Goal: Task Accomplishment & Management: Use online tool/utility

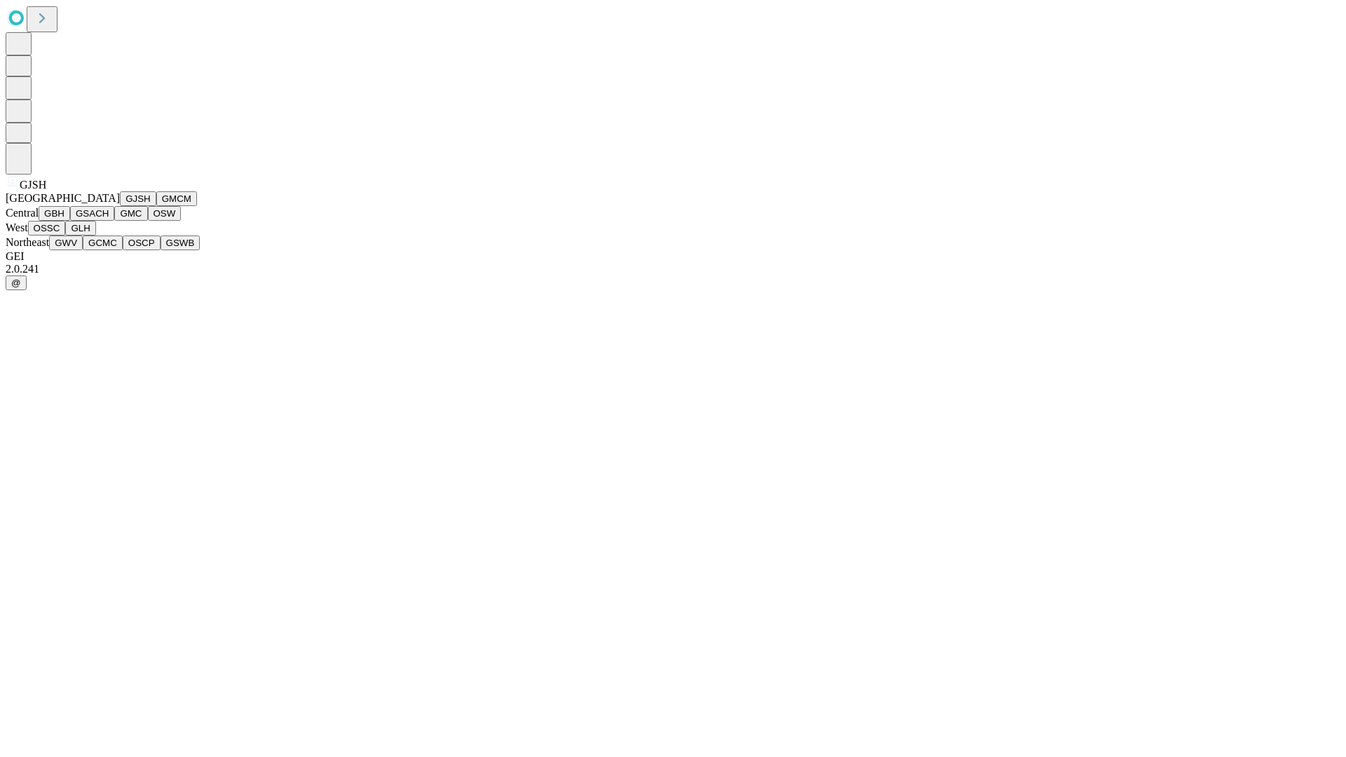
click at [120, 206] on button "GJSH" at bounding box center [138, 198] width 36 height 15
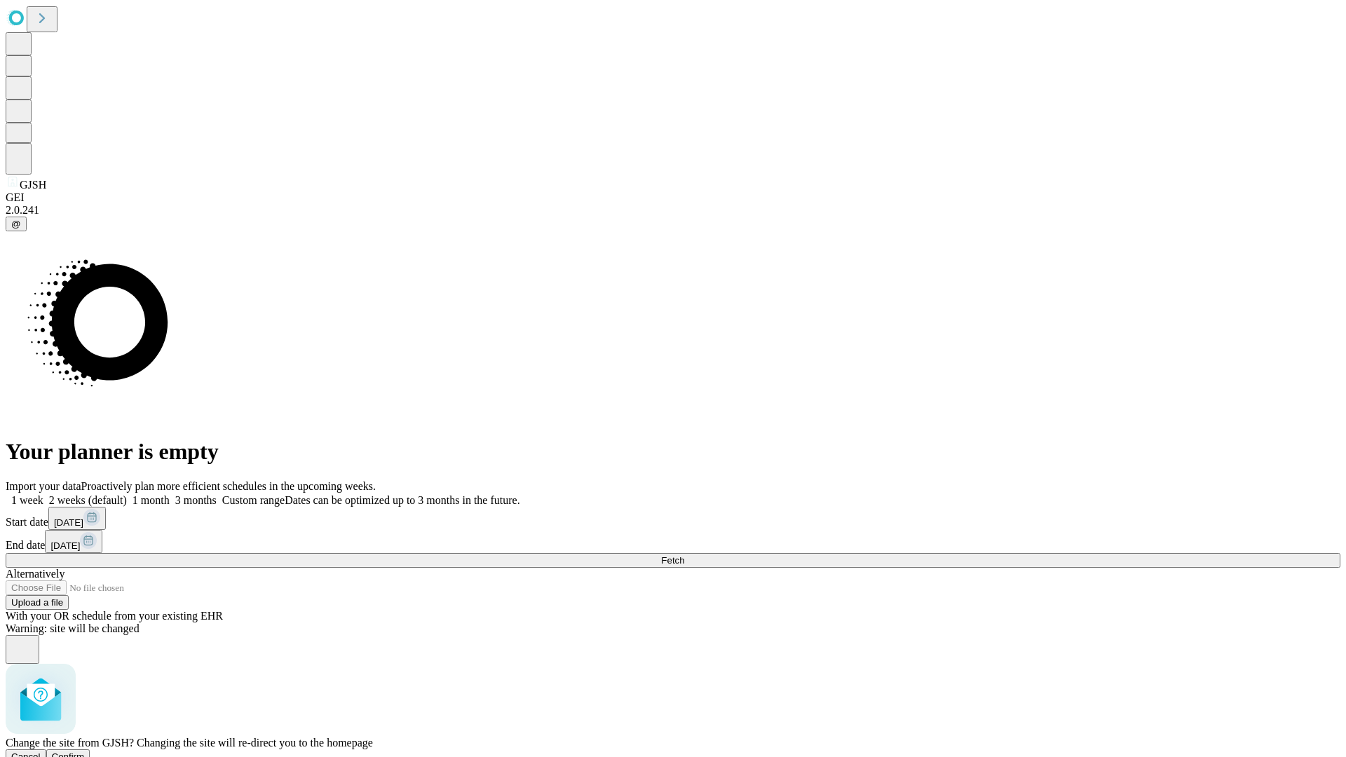
click at [85, 751] on span "Confirm" at bounding box center [68, 756] width 33 height 11
click at [43, 494] on label "1 week" at bounding box center [25, 500] width 38 height 12
click at [684, 555] on span "Fetch" at bounding box center [672, 560] width 23 height 11
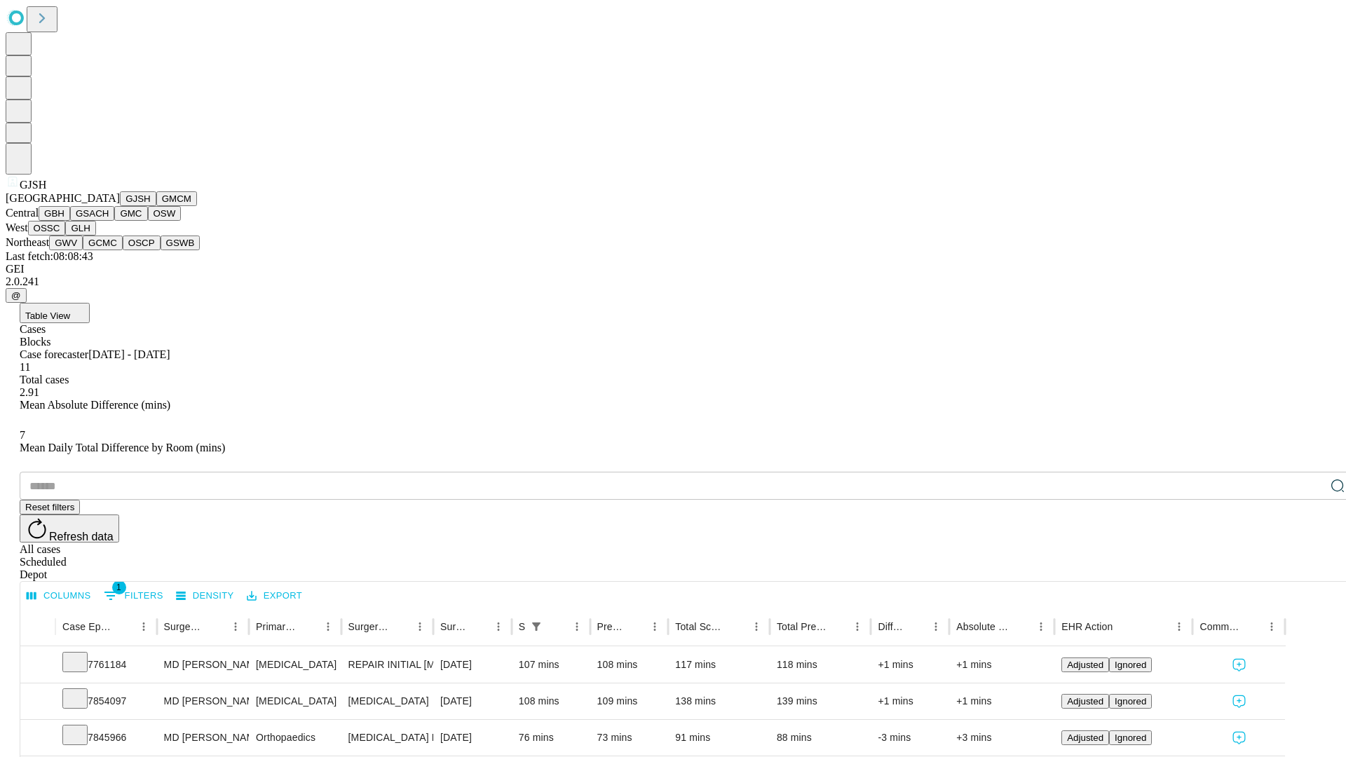
click at [156, 206] on button "GMCM" at bounding box center [176, 198] width 41 height 15
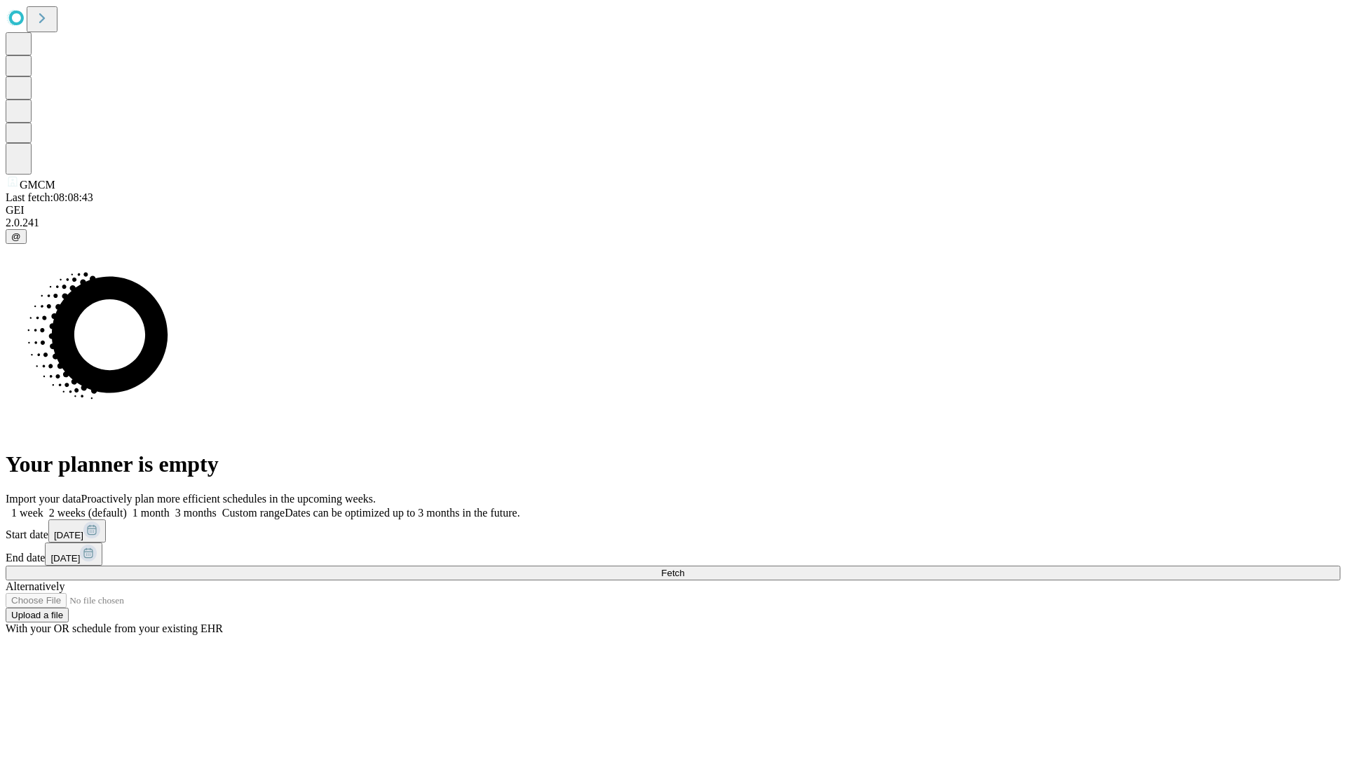
click at [43, 507] on label "1 week" at bounding box center [25, 513] width 38 height 12
click at [684, 568] on span "Fetch" at bounding box center [672, 573] width 23 height 11
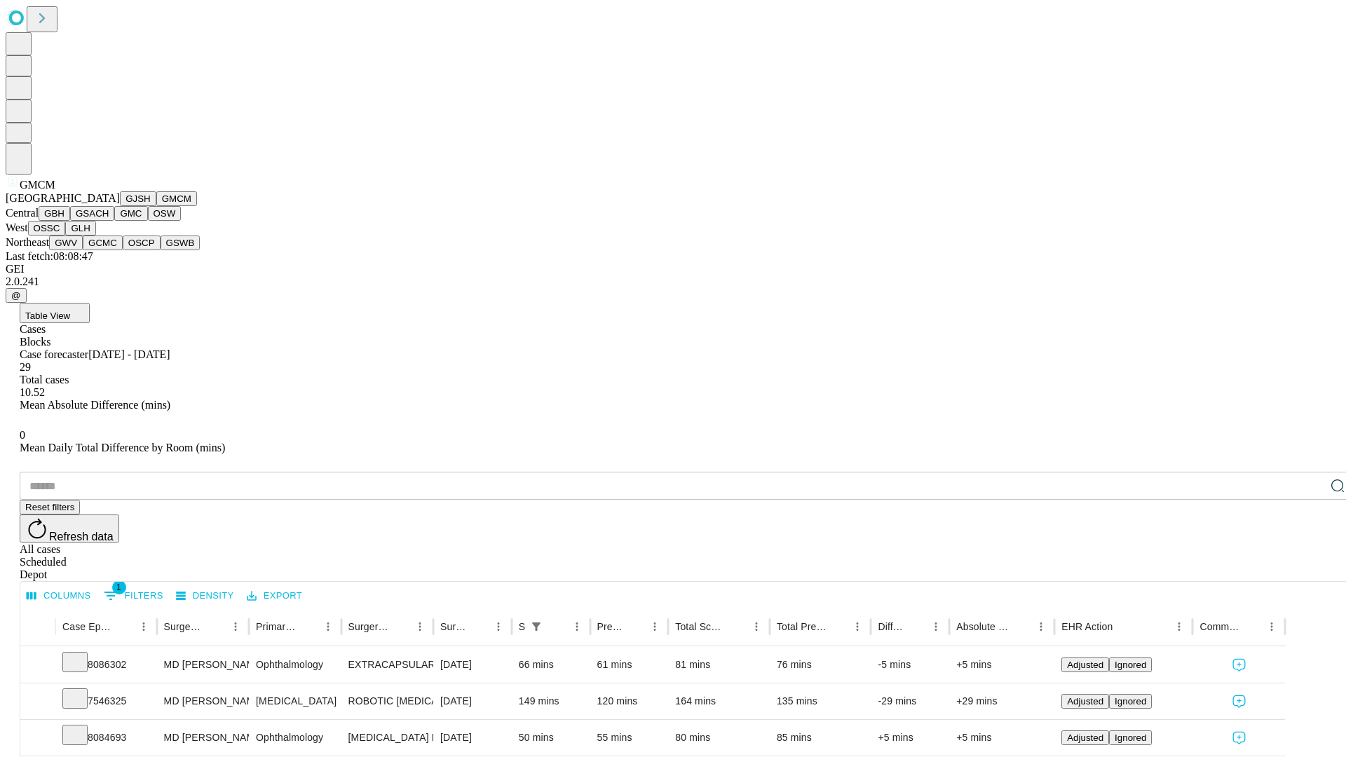
click at [70, 221] on button "GBH" at bounding box center [55, 213] width 32 height 15
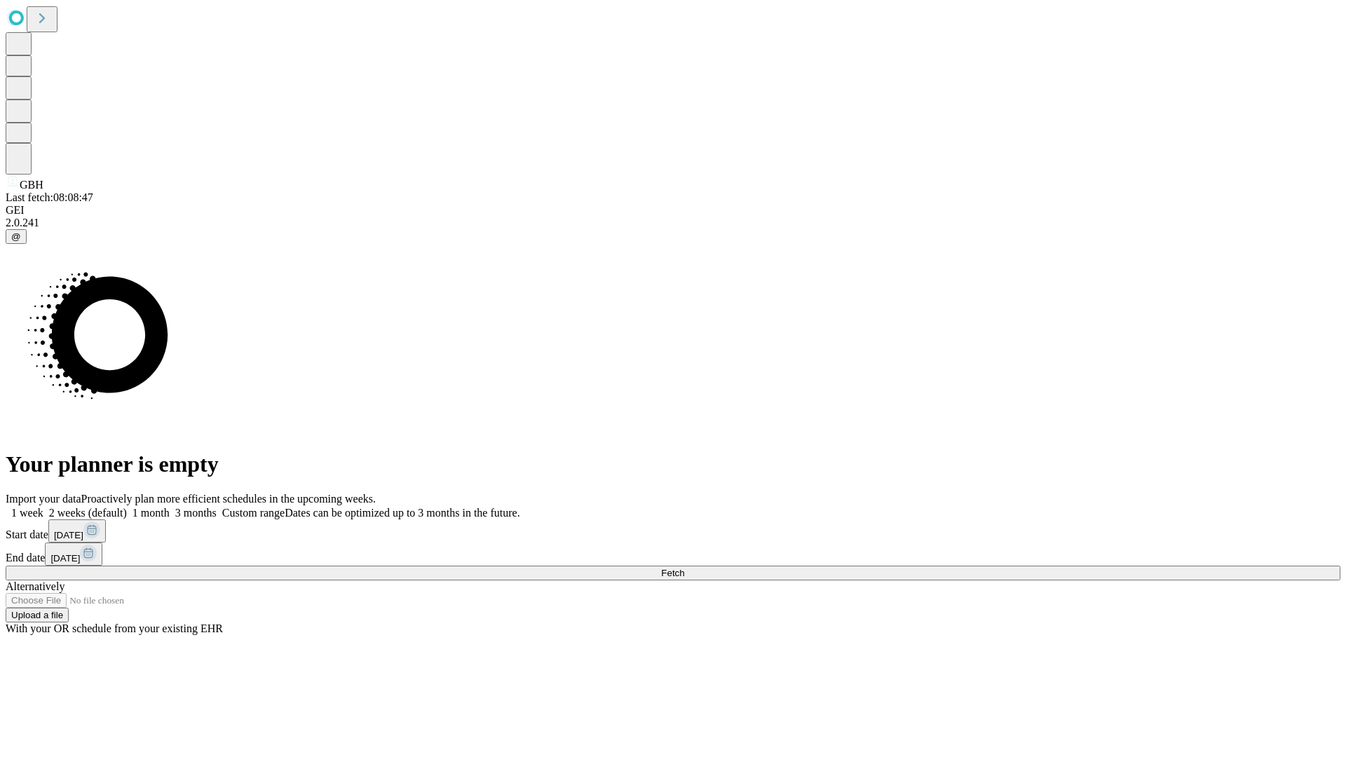
click at [43, 507] on label "1 week" at bounding box center [25, 513] width 38 height 12
click at [684, 568] on span "Fetch" at bounding box center [672, 573] width 23 height 11
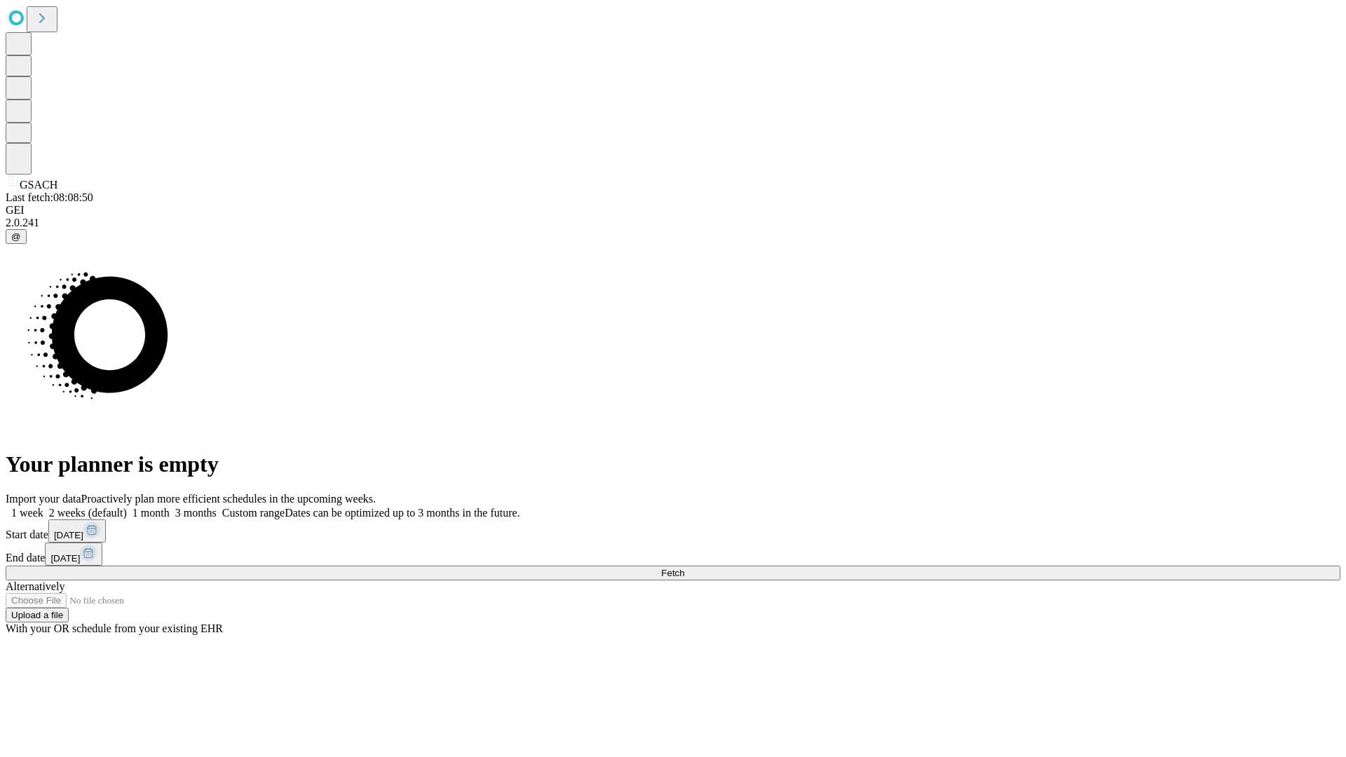
click at [43, 507] on label "1 week" at bounding box center [25, 513] width 38 height 12
click at [684, 568] on span "Fetch" at bounding box center [672, 573] width 23 height 11
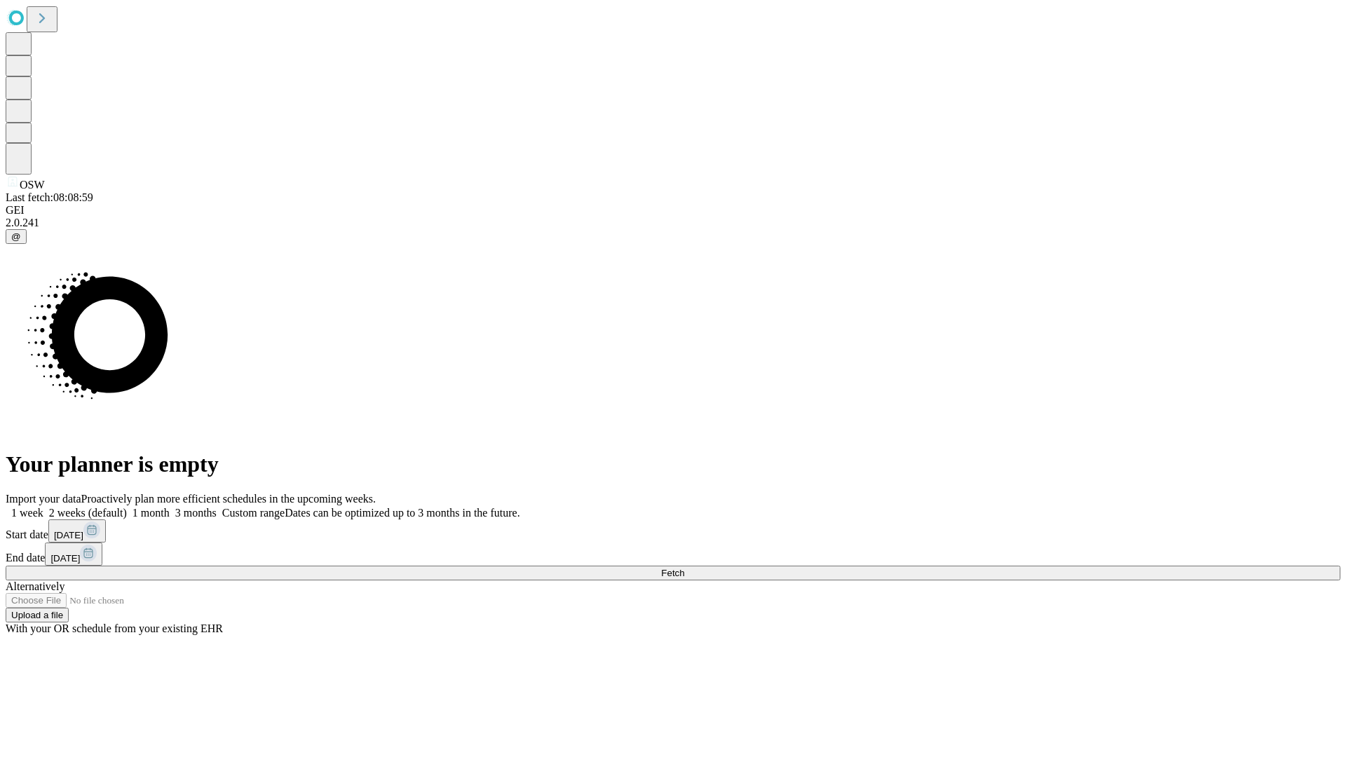
click at [43, 507] on label "1 week" at bounding box center [25, 513] width 38 height 12
click at [684, 568] on span "Fetch" at bounding box center [672, 573] width 23 height 11
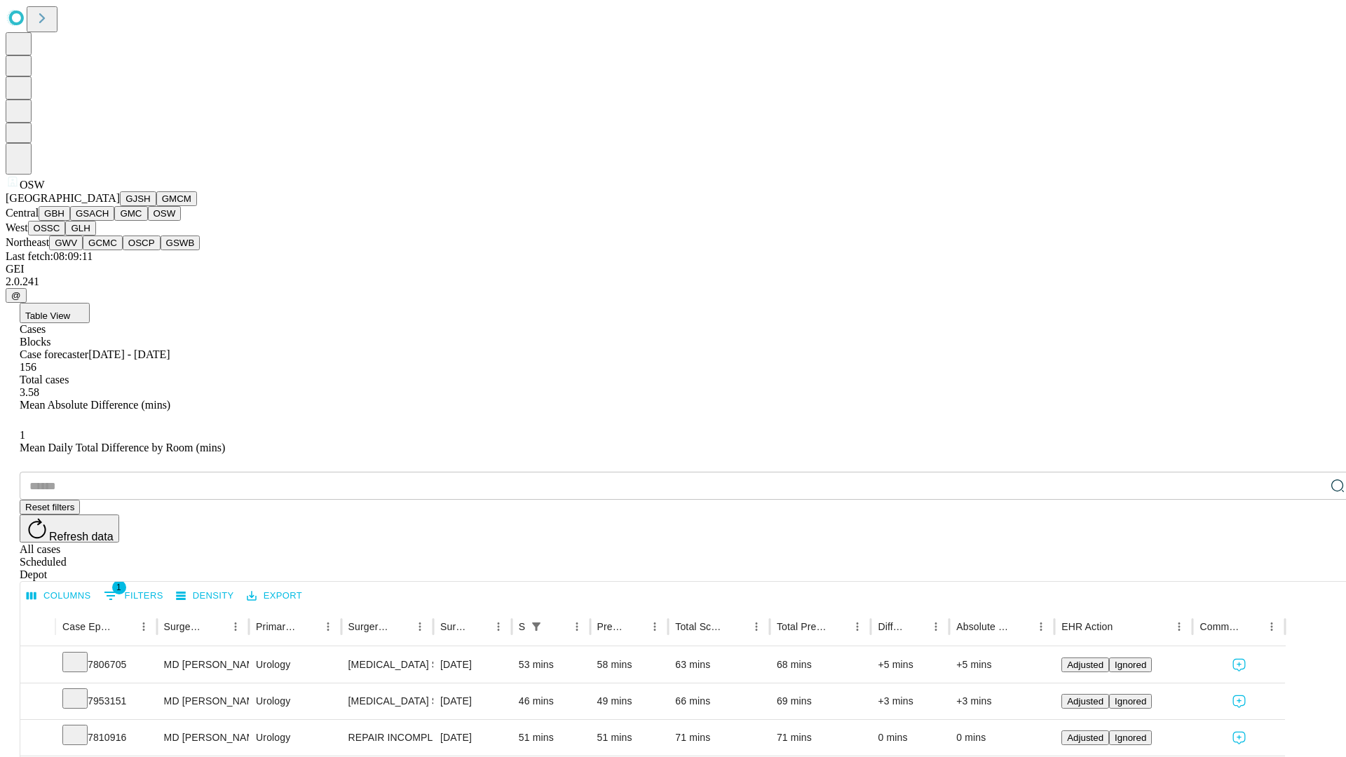
click at [66, 235] on button "OSSC" at bounding box center [47, 228] width 38 height 15
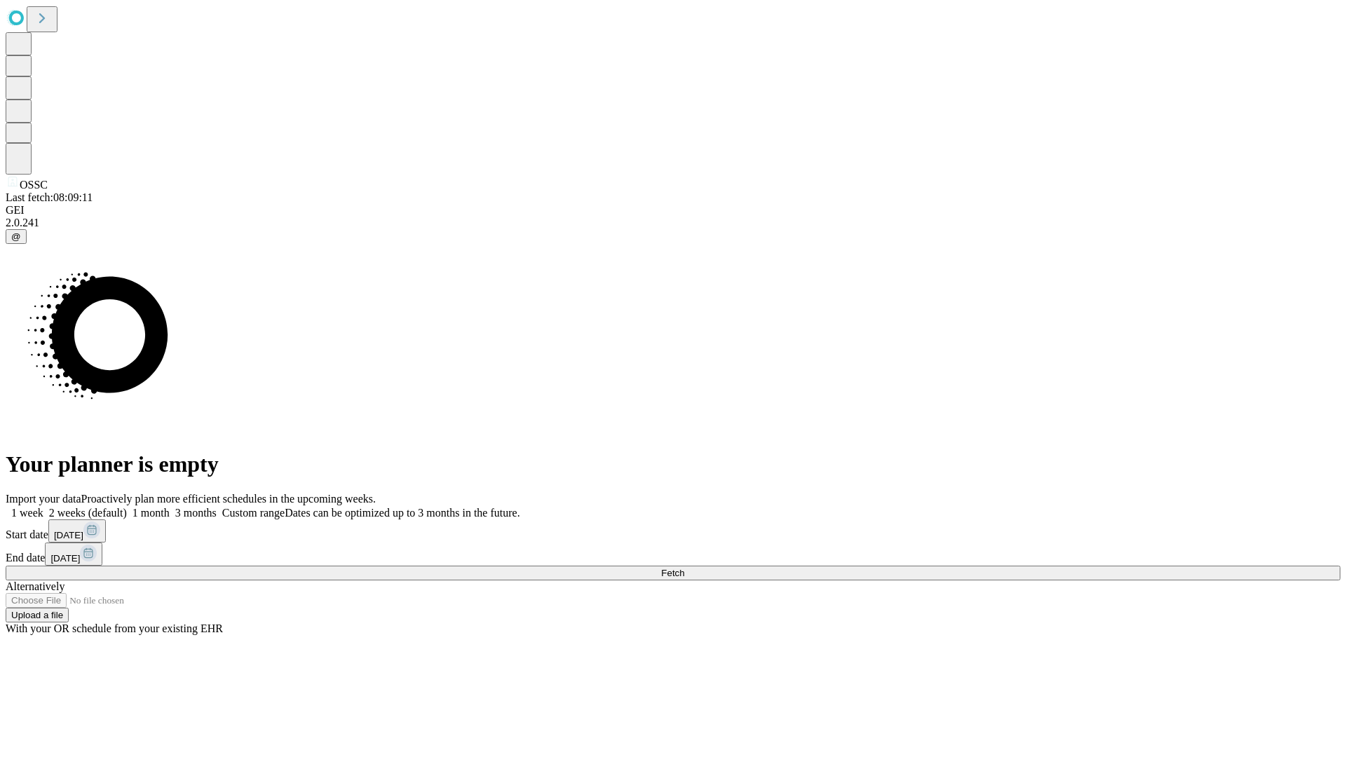
click at [43, 507] on label "1 week" at bounding box center [25, 513] width 38 height 12
click at [684, 568] on span "Fetch" at bounding box center [672, 573] width 23 height 11
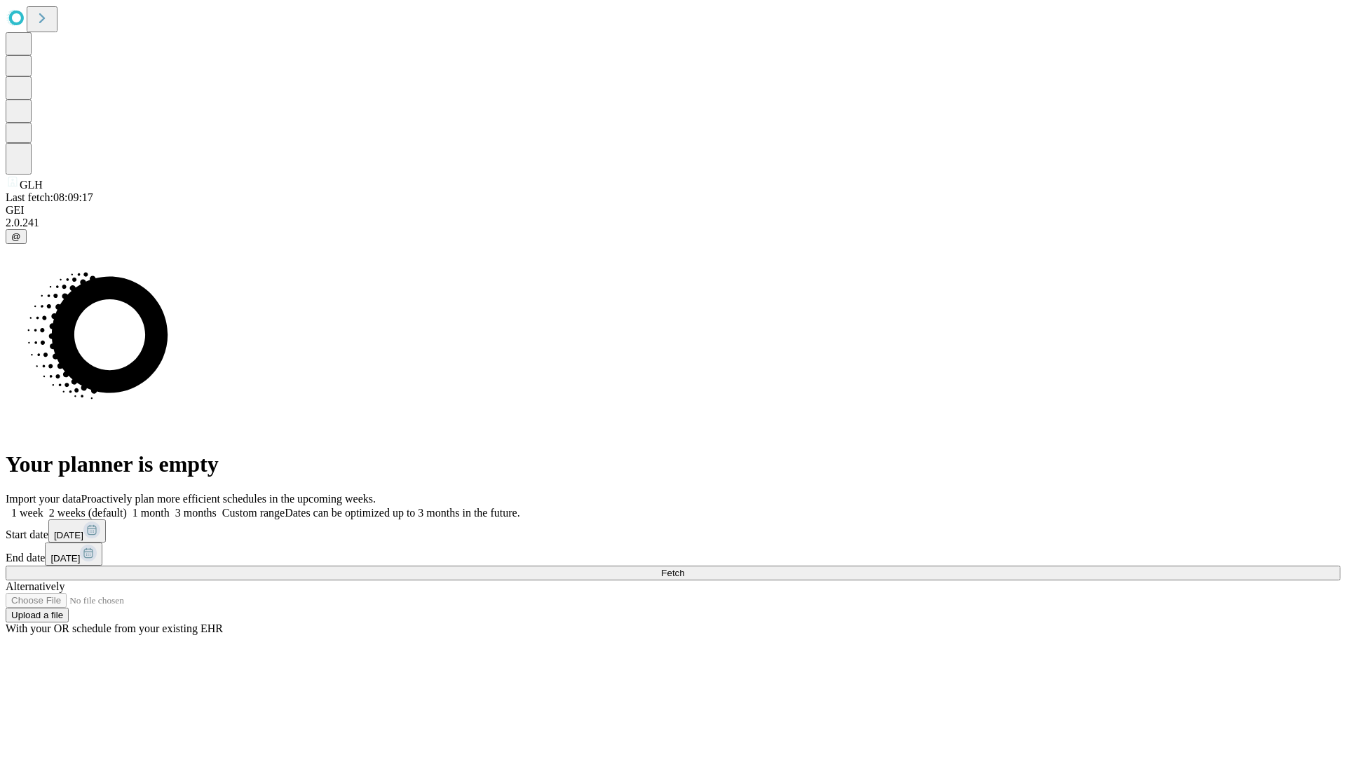
click at [43, 507] on label "1 week" at bounding box center [25, 513] width 38 height 12
click at [684, 568] on span "Fetch" at bounding box center [672, 573] width 23 height 11
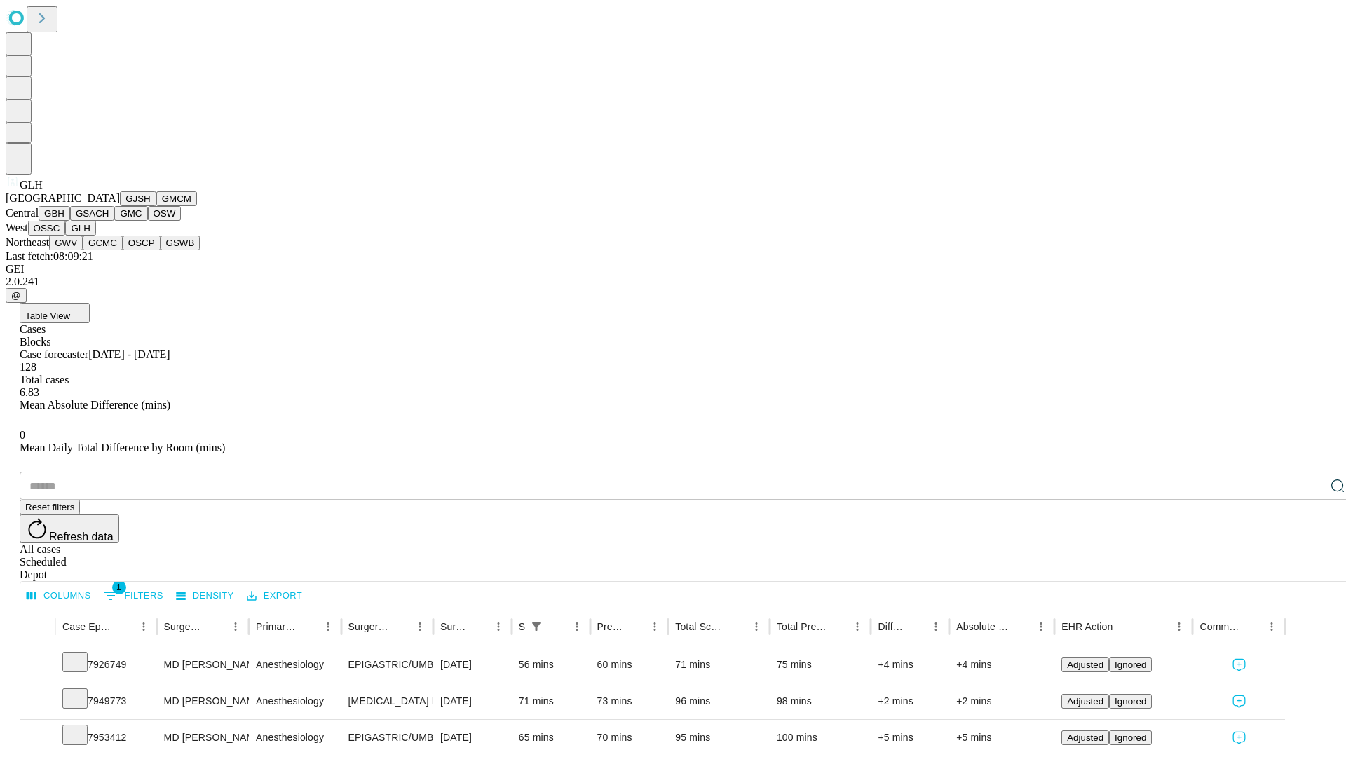
click at [83, 250] on button "GWV" at bounding box center [66, 242] width 34 height 15
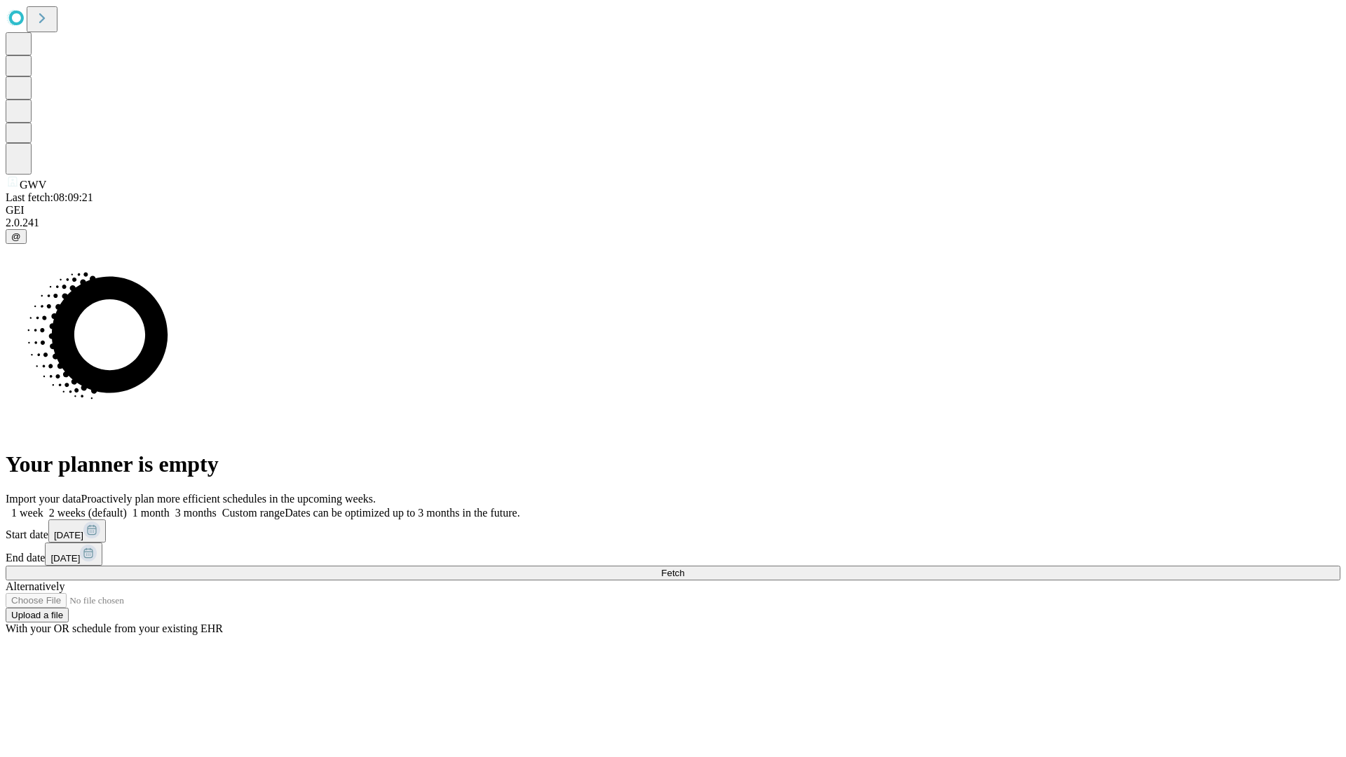
click at [43, 507] on label "1 week" at bounding box center [25, 513] width 38 height 12
click at [684, 568] on span "Fetch" at bounding box center [672, 573] width 23 height 11
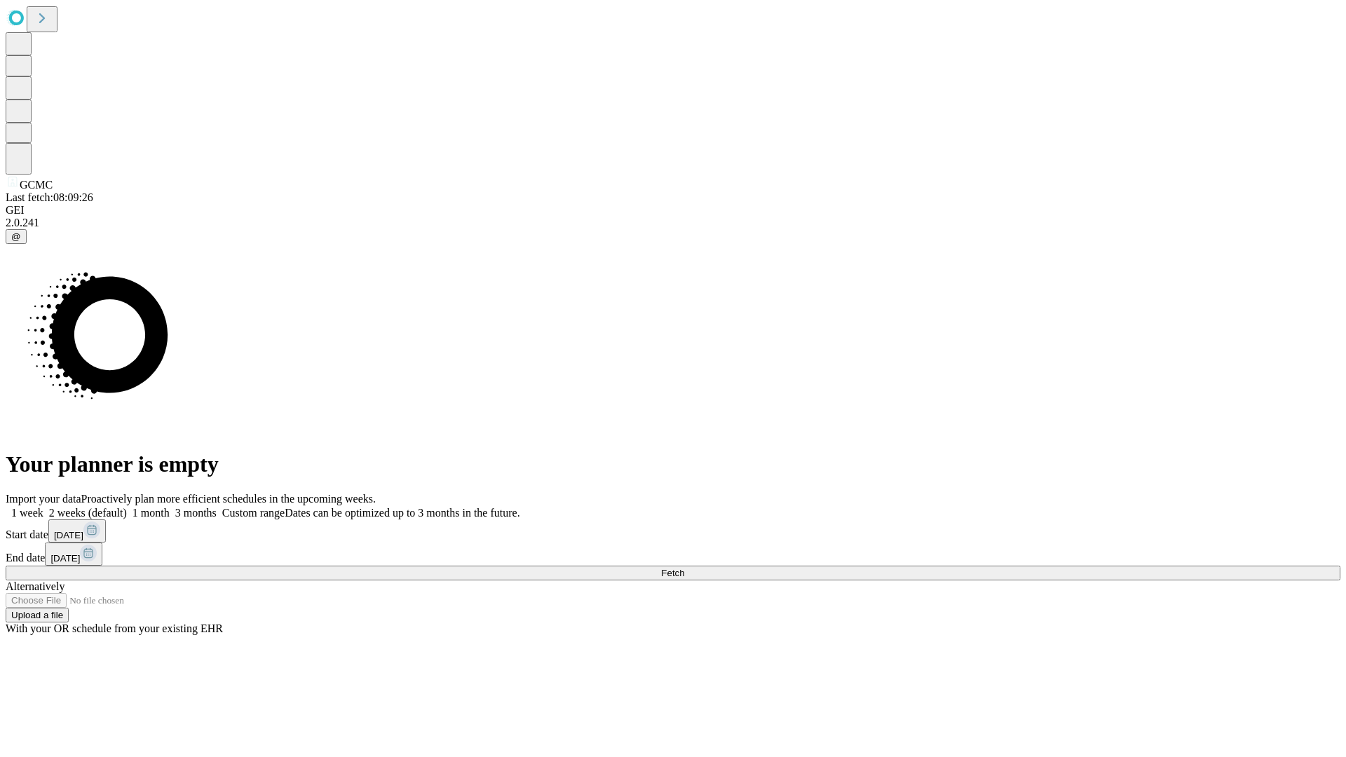
click at [43, 507] on label "1 week" at bounding box center [25, 513] width 38 height 12
click at [684, 568] on span "Fetch" at bounding box center [672, 573] width 23 height 11
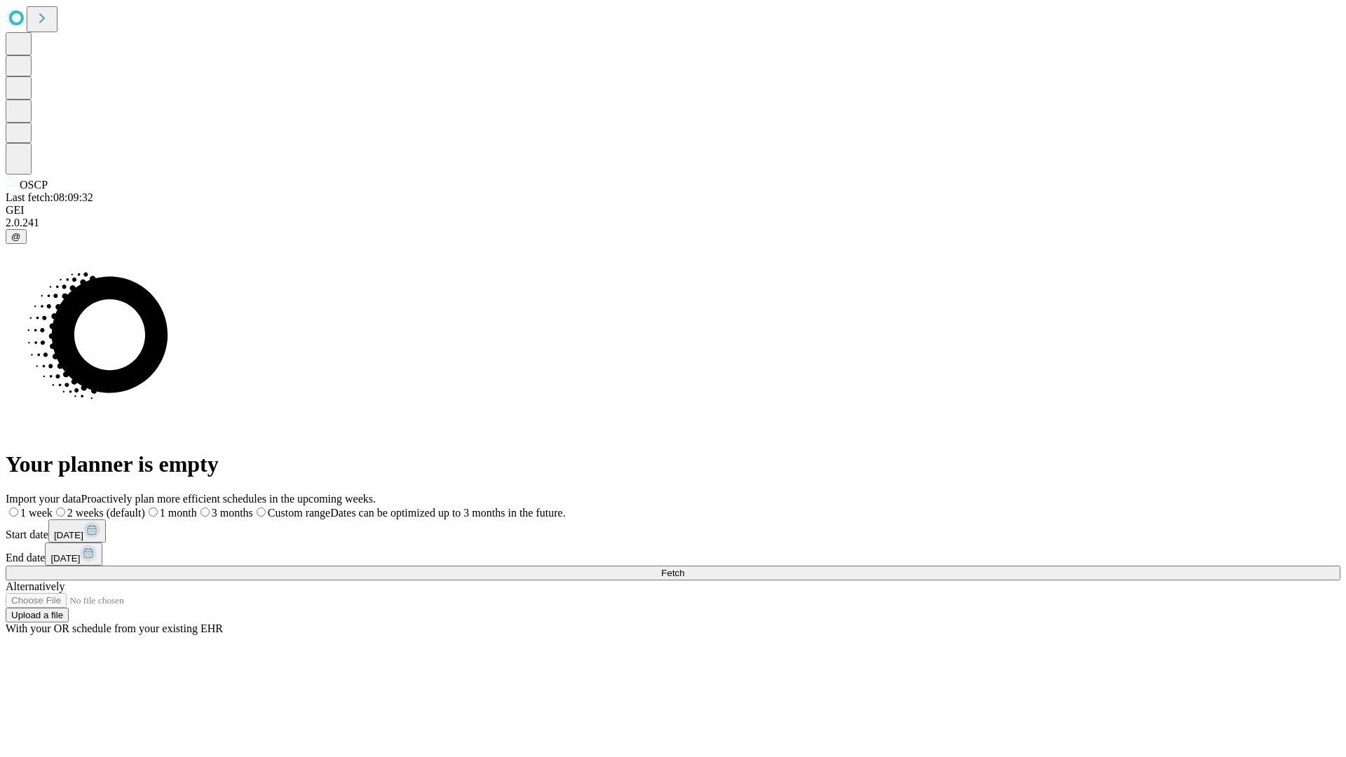
click at [53, 507] on label "1 week" at bounding box center [29, 513] width 47 height 12
click at [684, 568] on span "Fetch" at bounding box center [672, 573] width 23 height 11
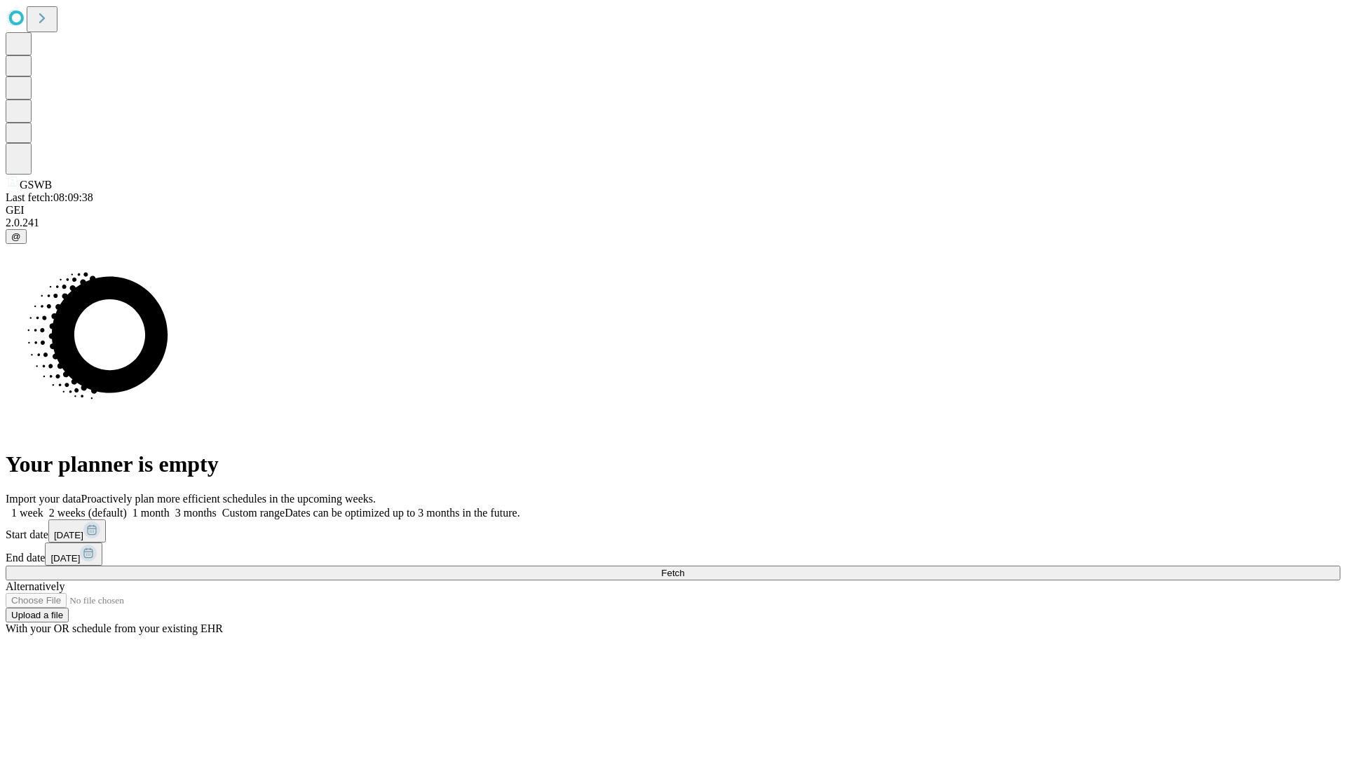
click at [43, 507] on label "1 week" at bounding box center [25, 513] width 38 height 12
click at [684, 568] on span "Fetch" at bounding box center [672, 573] width 23 height 11
